Goal: Task Accomplishment & Management: Complete application form

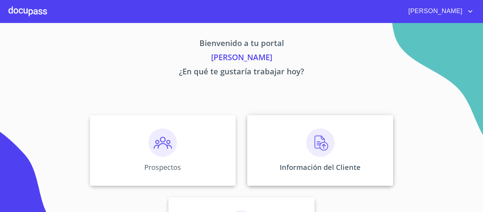
click at [323, 137] on img at bounding box center [320, 142] width 28 height 28
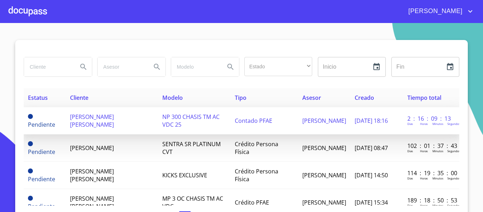
click at [201, 117] on span "NP 300 CHASIS TM AC VDC 25" at bounding box center [190, 121] width 57 height 16
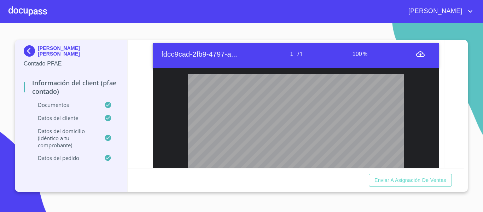
scroll to position [1076, 0]
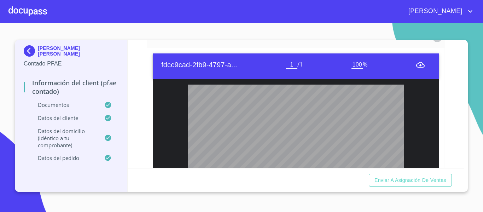
click at [435, 40] on icon "button" at bounding box center [437, 37] width 4 height 5
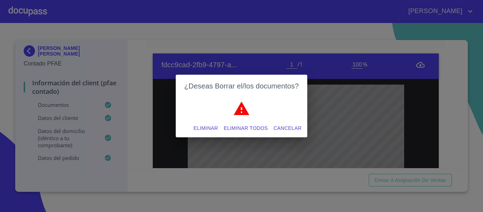
click at [209, 128] on span "Eliminar" at bounding box center [205, 128] width 24 height 9
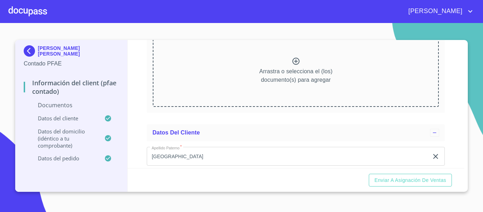
scroll to position [1041, 0]
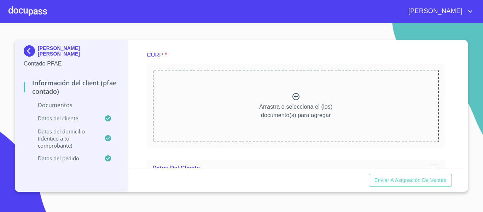
click at [292, 101] on icon at bounding box center [296, 96] width 8 height 8
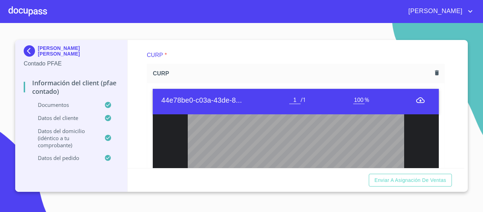
scroll to position [35, 0]
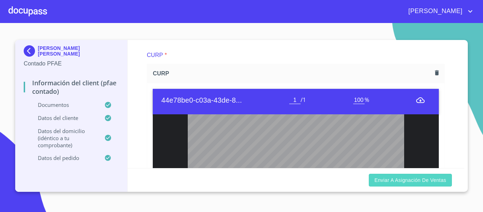
click at [407, 181] on span "Enviar a Asignación de Ventas" at bounding box center [410, 180] width 72 height 9
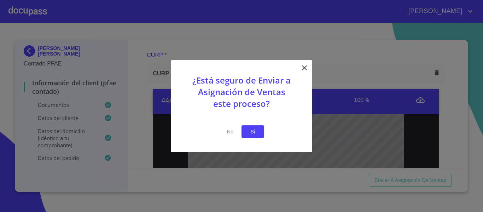
click at [254, 130] on span "Si" at bounding box center [252, 131] width 11 height 9
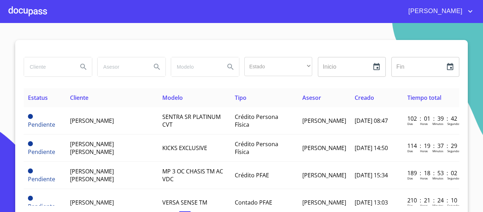
click at [63, 69] on input "search" at bounding box center [48, 66] width 48 height 19
type input "[PERSON_NAME]"
click at [79, 64] on icon "Search" at bounding box center [83, 67] width 8 height 8
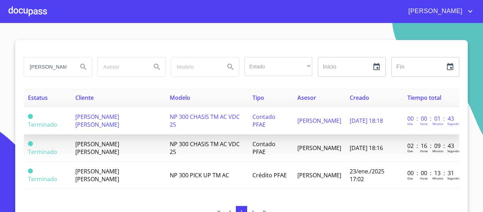
click at [119, 120] on span "[PERSON_NAME] [PERSON_NAME]" at bounding box center [97, 121] width 44 height 16
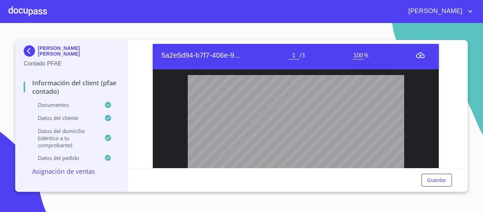
scroll to position [825, 0]
